Goal: Task Accomplishment & Management: Manage account settings

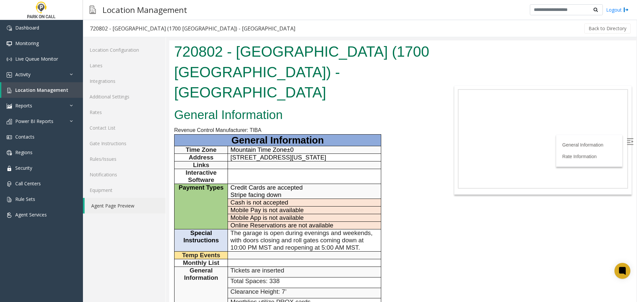
click at [44, 96] on link "Location Management" at bounding box center [42, 90] width 82 height 16
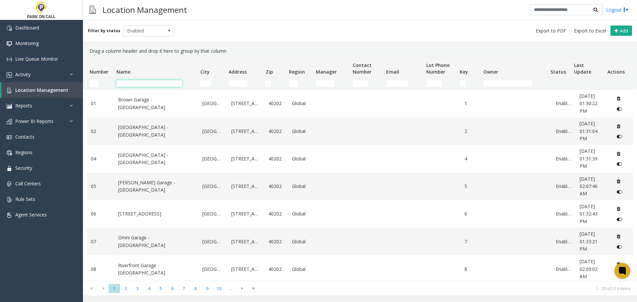
click at [144, 86] on input "Name Filter" at bounding box center [149, 83] width 66 height 7
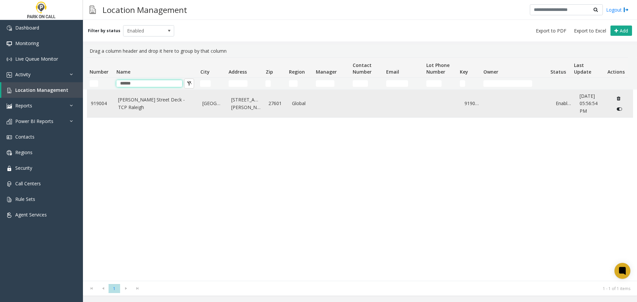
type input "******"
click at [149, 95] on td "[PERSON_NAME] Street Deck - TCP Raleigh" at bounding box center [156, 104] width 85 height 28
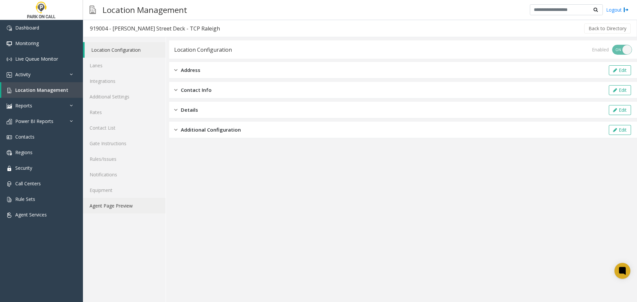
click at [117, 199] on link "Agent Page Preview" at bounding box center [124, 206] width 83 height 16
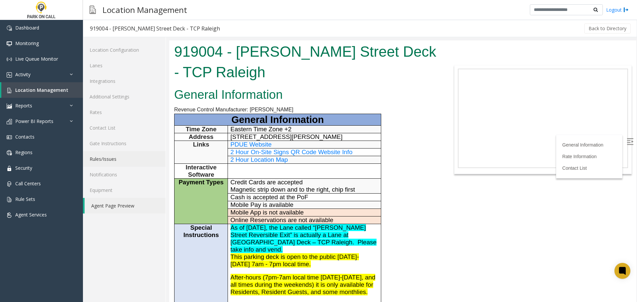
click at [130, 155] on link "Rules/Issues" at bounding box center [124, 159] width 83 height 16
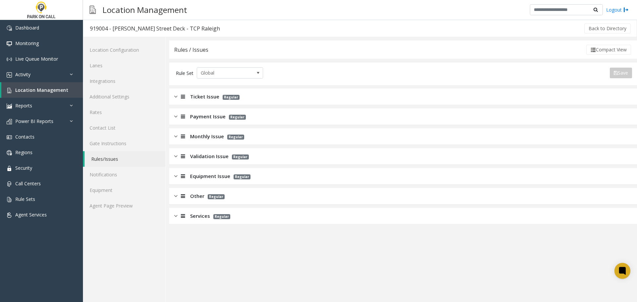
click at [120, 218] on div "Location Configuration Lanes Integrations Additional Settings Rates Contact Lis…" at bounding box center [124, 169] width 83 height 265
click at [120, 211] on link "Agent Page Preview" at bounding box center [124, 206] width 83 height 16
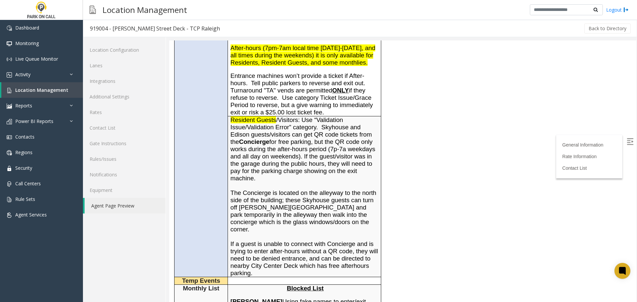
scroll to position [232, 0]
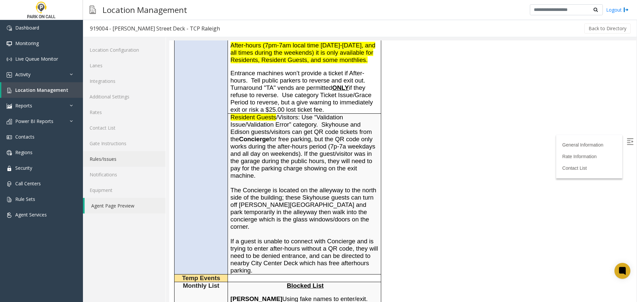
click at [123, 155] on link "Rules/Issues" at bounding box center [124, 159] width 83 height 16
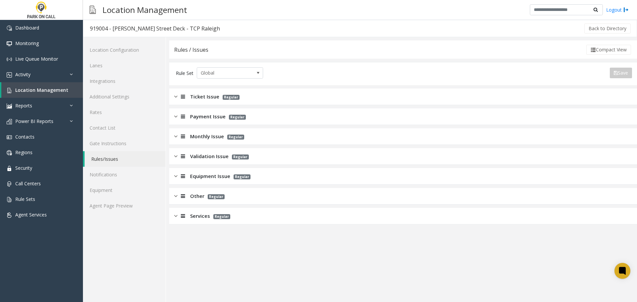
click at [214, 153] on span "Validation Issue" at bounding box center [209, 157] width 38 height 8
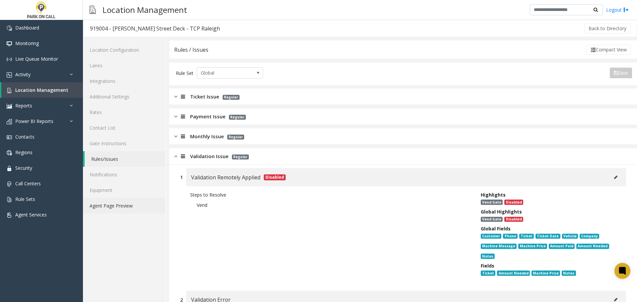
click at [127, 203] on link "Agent Page Preview" at bounding box center [124, 206] width 83 height 16
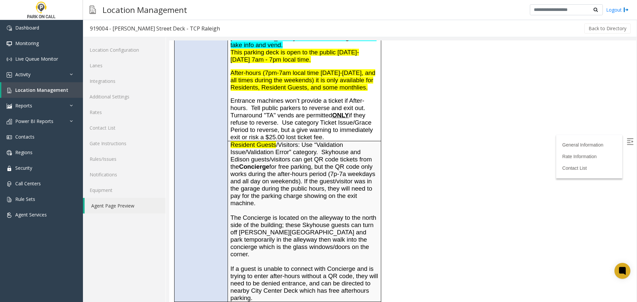
scroll to position [199, 0]
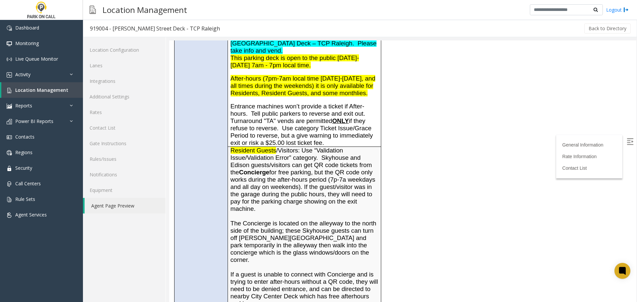
click at [113, 155] on link "Rules/Issues" at bounding box center [124, 159] width 83 height 16
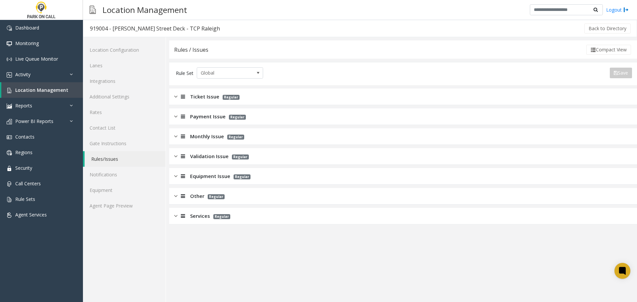
click at [222, 153] on span "Validation Issue" at bounding box center [209, 157] width 38 height 8
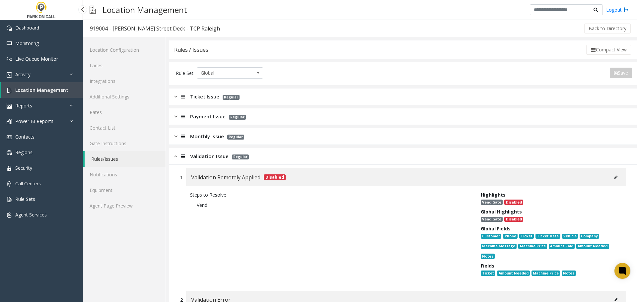
click at [47, 92] on span "Location Management" at bounding box center [41, 90] width 53 height 6
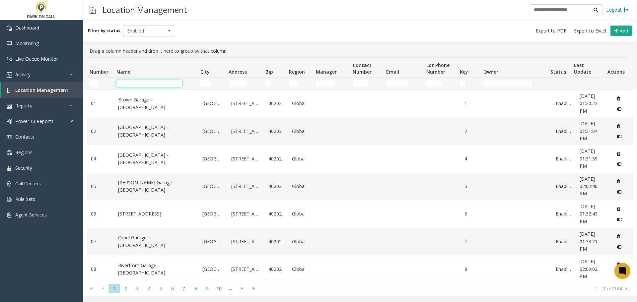
click at [143, 84] on input "Name Filter" at bounding box center [149, 83] width 66 height 7
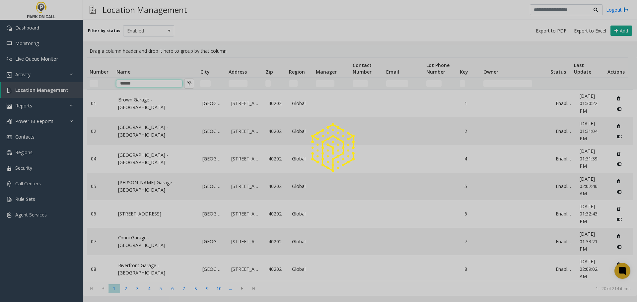
type input "******"
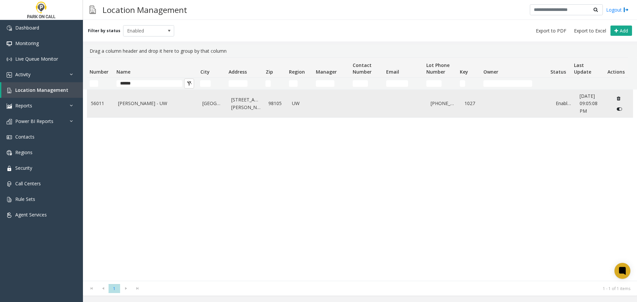
click at [126, 103] on link "[PERSON_NAME] - UW" at bounding box center [156, 103] width 77 height 7
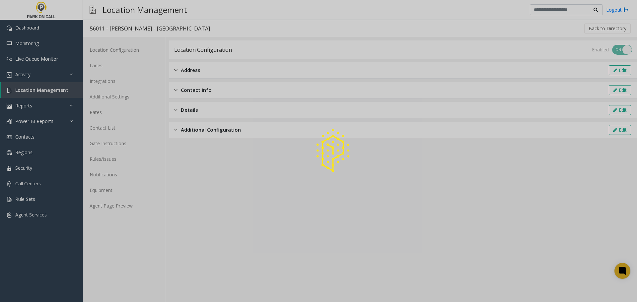
click at [108, 158] on div at bounding box center [318, 151] width 637 height 302
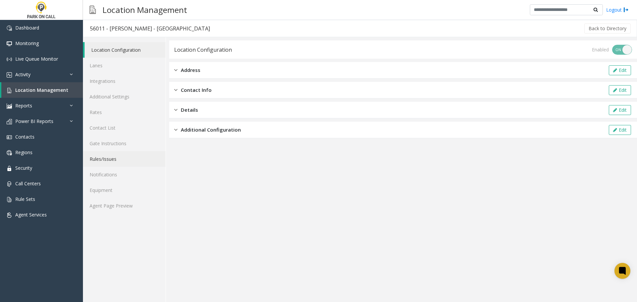
click at [108, 159] on link "Rules/Issues" at bounding box center [124, 159] width 83 height 16
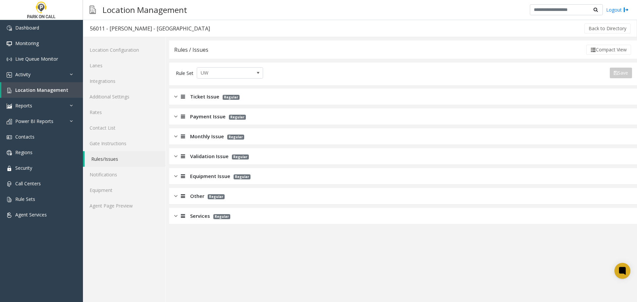
click at [216, 180] on span "Equipment Issue" at bounding box center [210, 177] width 40 height 8
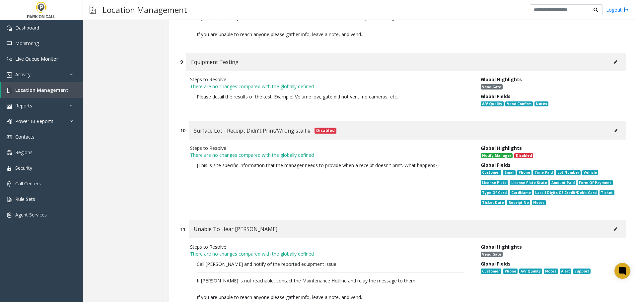
scroll to position [896, 0]
